Goal: Task Accomplishment & Management: Manage account settings

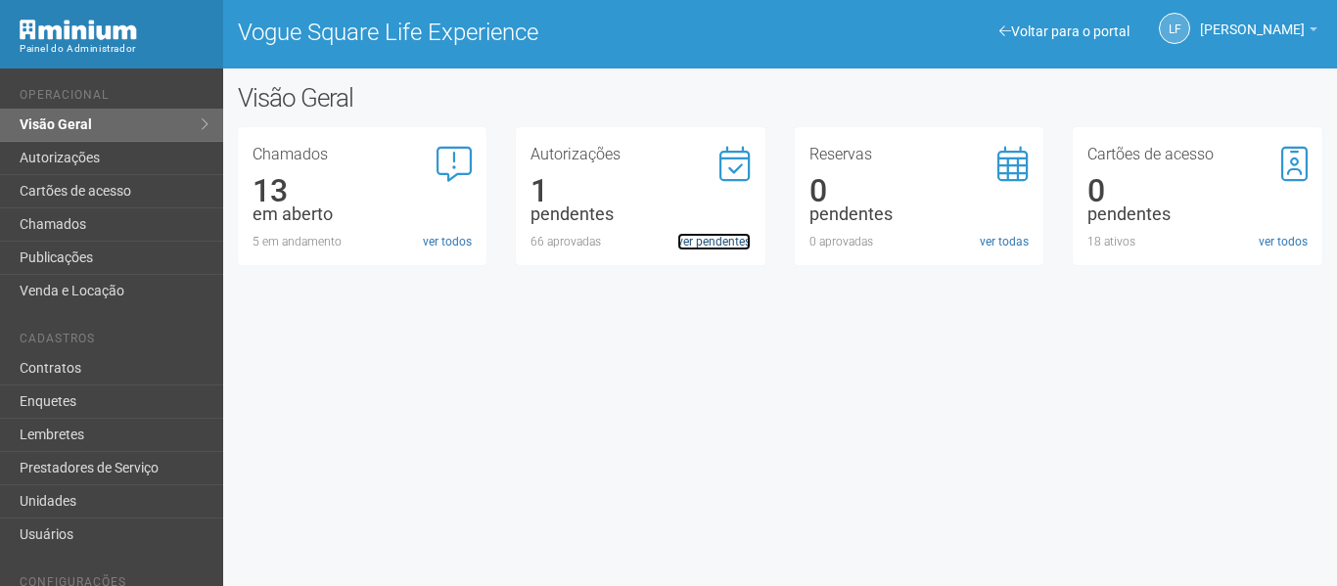
click at [727, 236] on link "ver pendentes" at bounding box center [713, 242] width 73 height 18
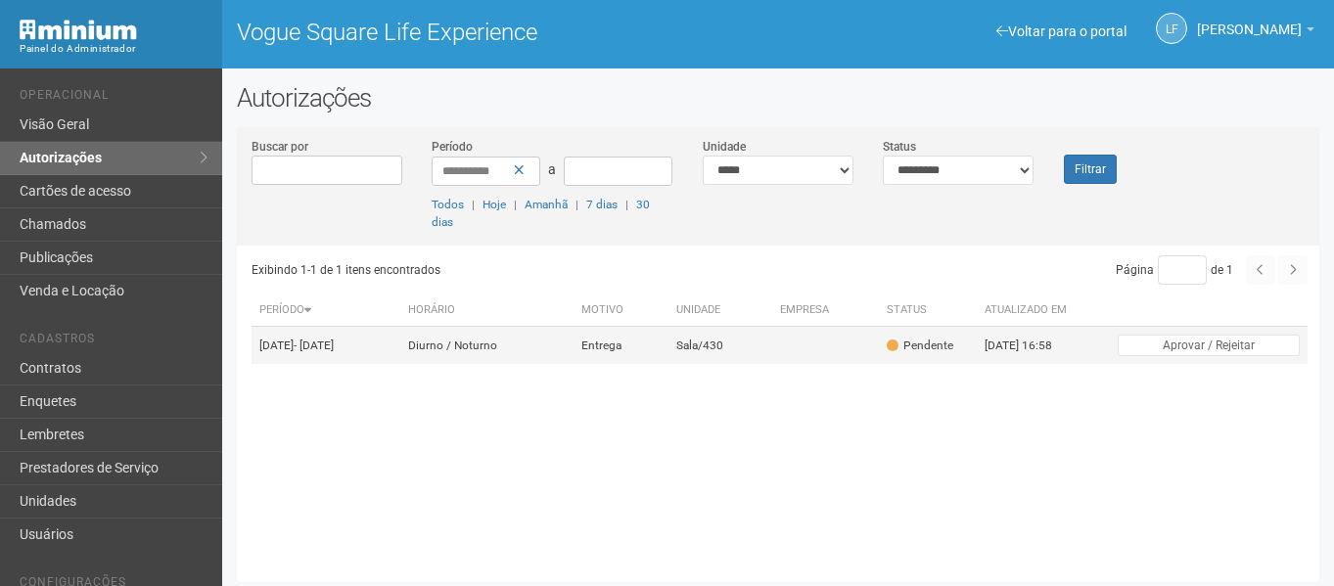
click at [668, 346] on td "Entrega" at bounding box center [620, 346] width 95 height 38
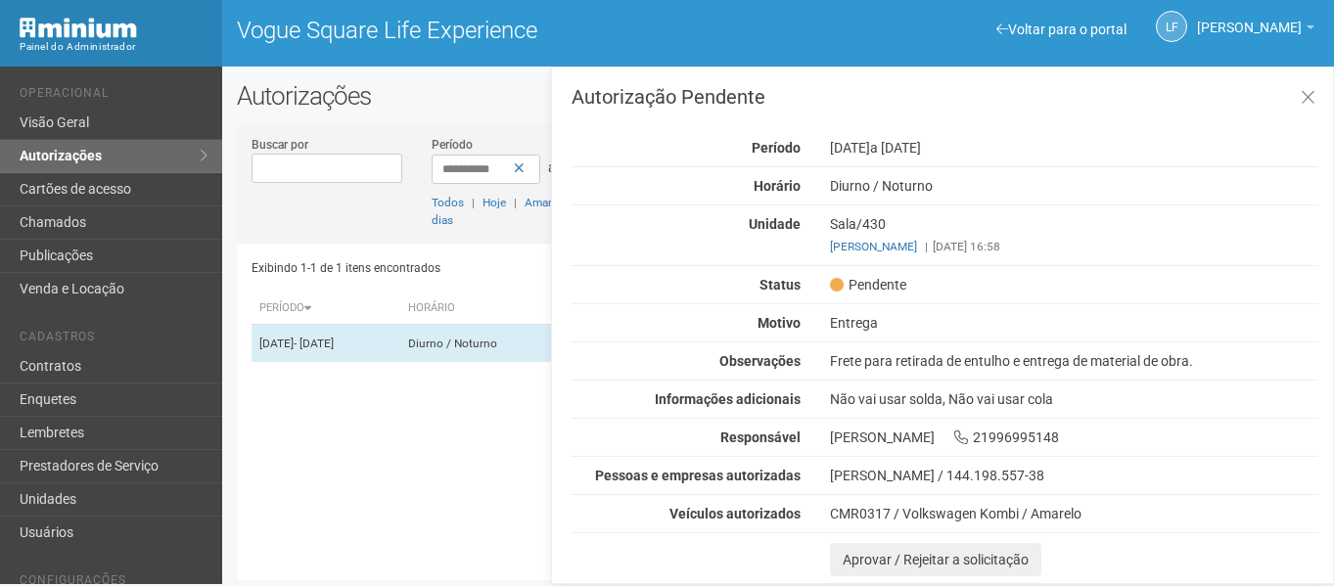
scroll to position [5, 0]
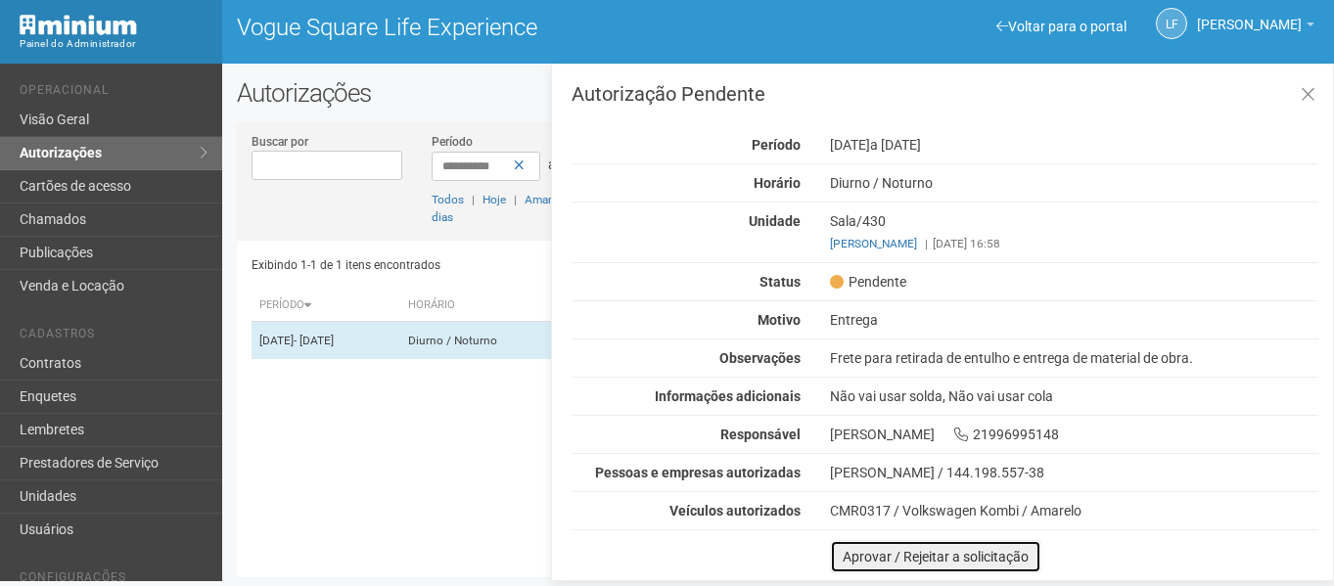
click at [869, 556] on button "Aprovar / Rejeitar a solicitação" at bounding box center [935, 556] width 211 height 33
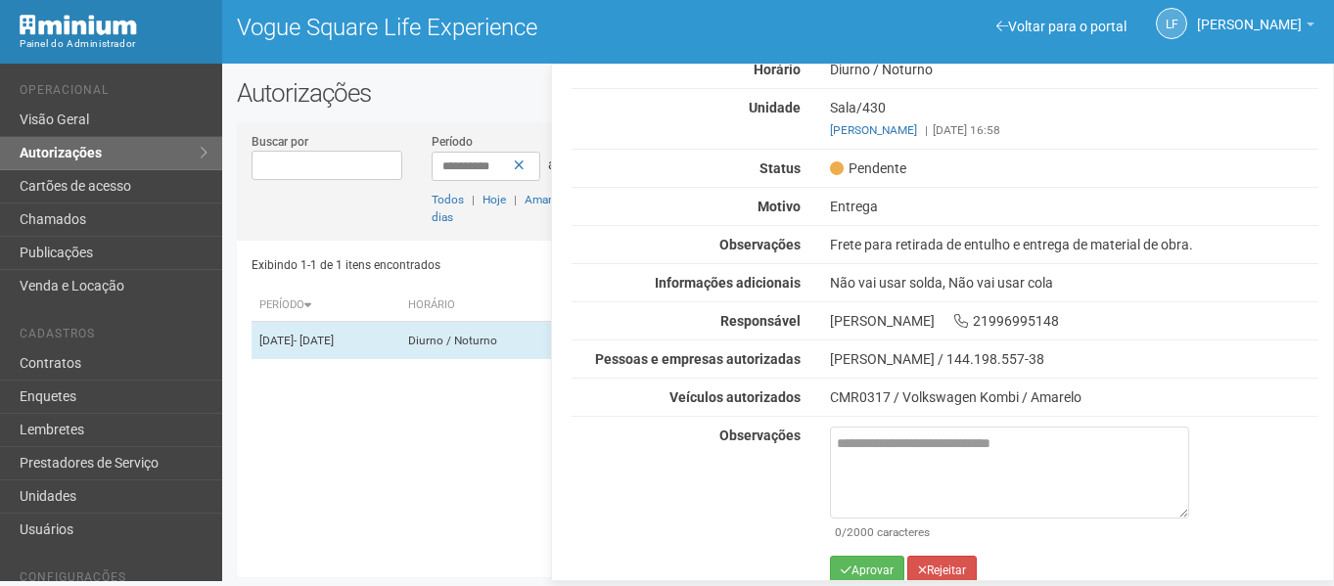
scroll to position [133, 0]
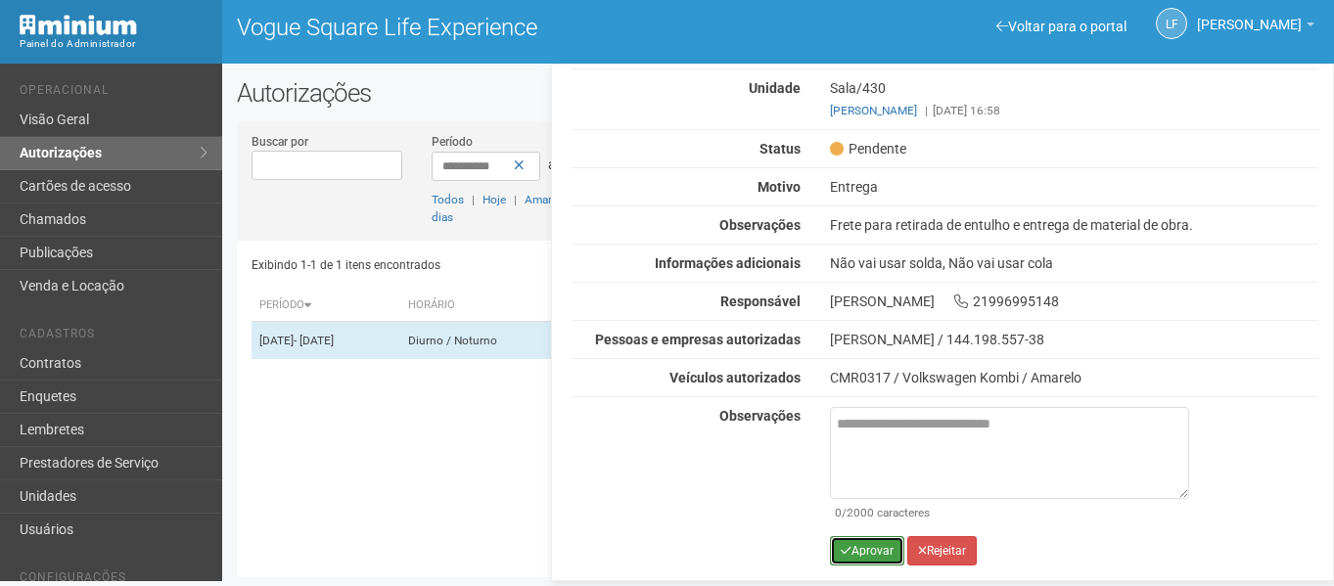
click at [858, 549] on button "Aprovar" at bounding box center [867, 550] width 74 height 29
